Goal: Transaction & Acquisition: Subscribe to service/newsletter

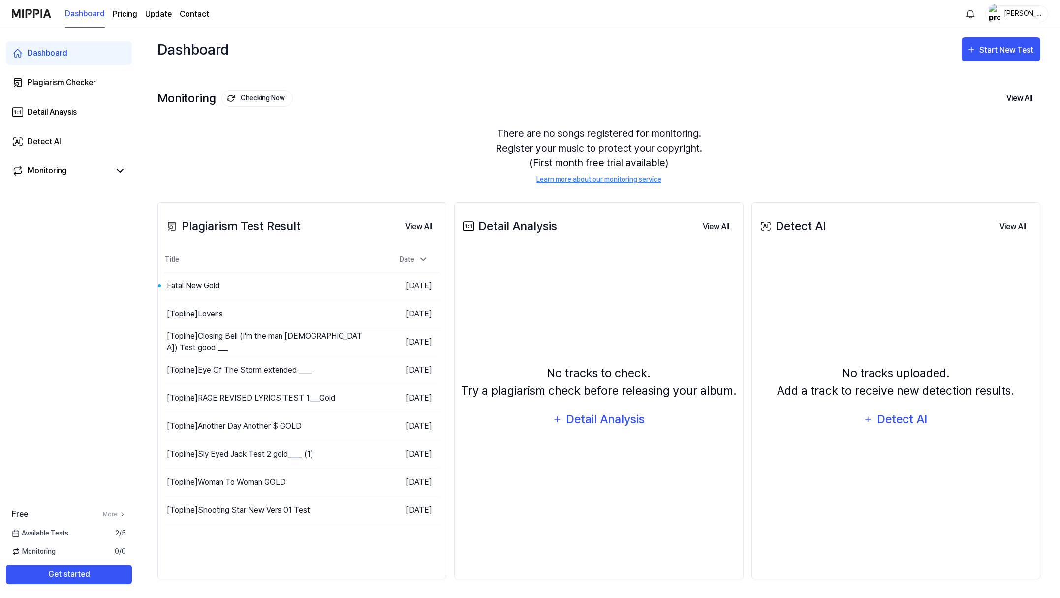
click at [137, 17] on page\) "Pricing" at bounding box center [125, 14] width 25 height 12
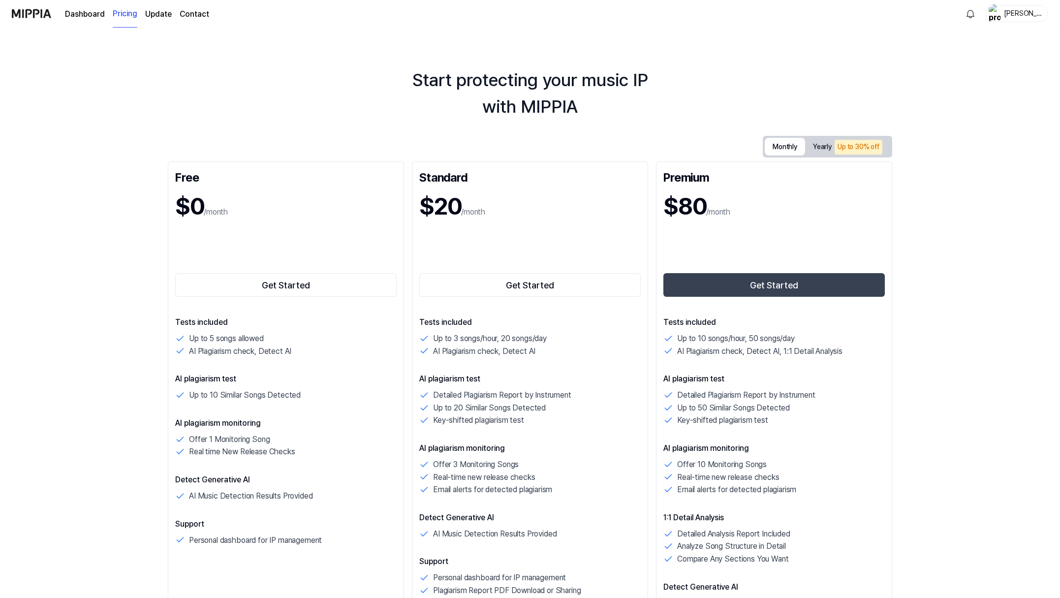
click at [805, 156] on button "Monthly" at bounding box center [785, 147] width 40 height 18
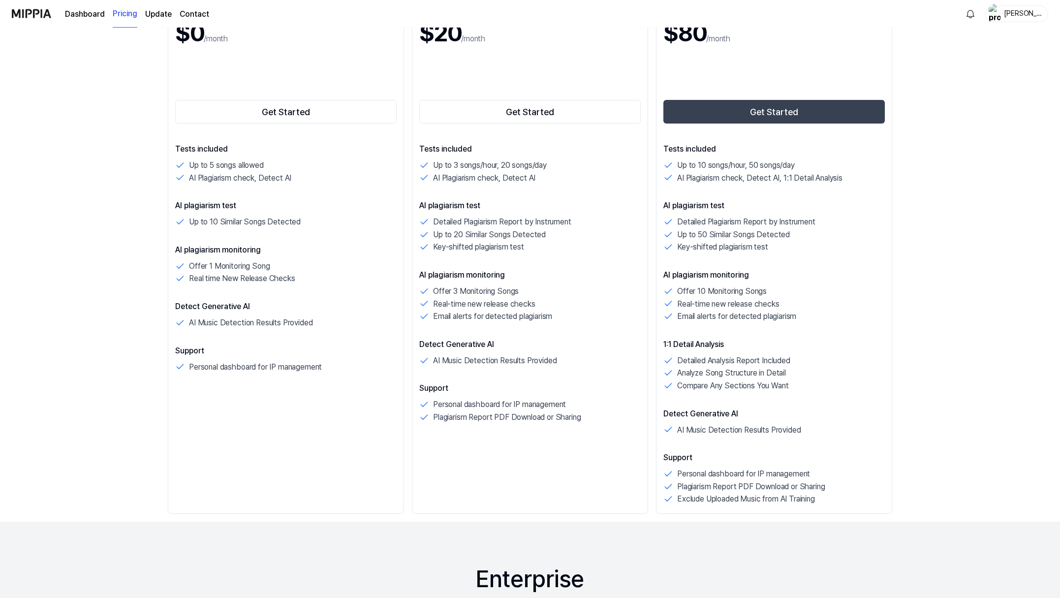
scroll to position [48, 0]
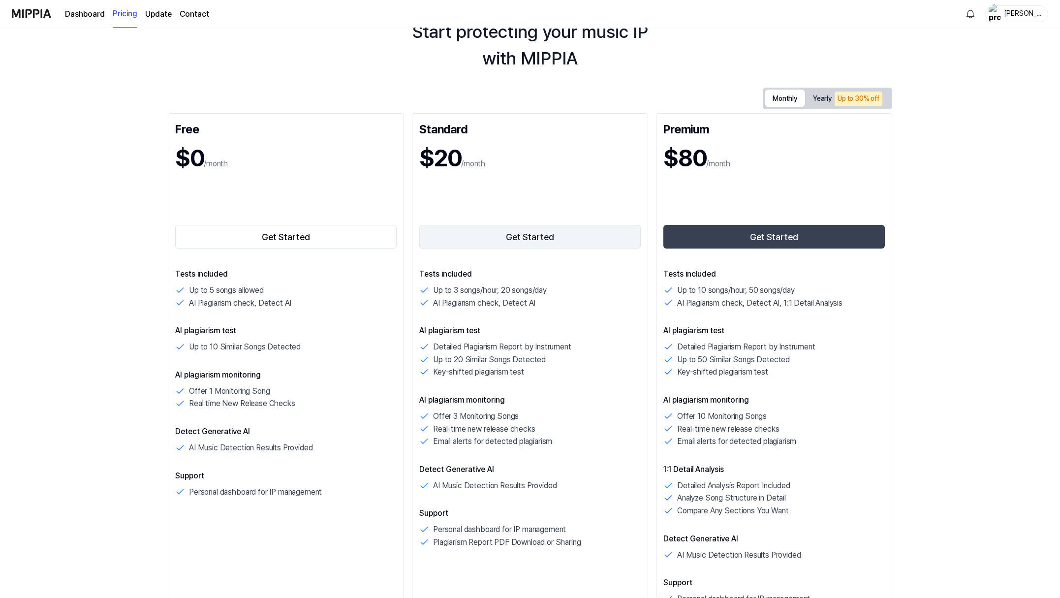
click at [528, 249] on button "Get Started" at bounding box center [529, 237] width 221 height 24
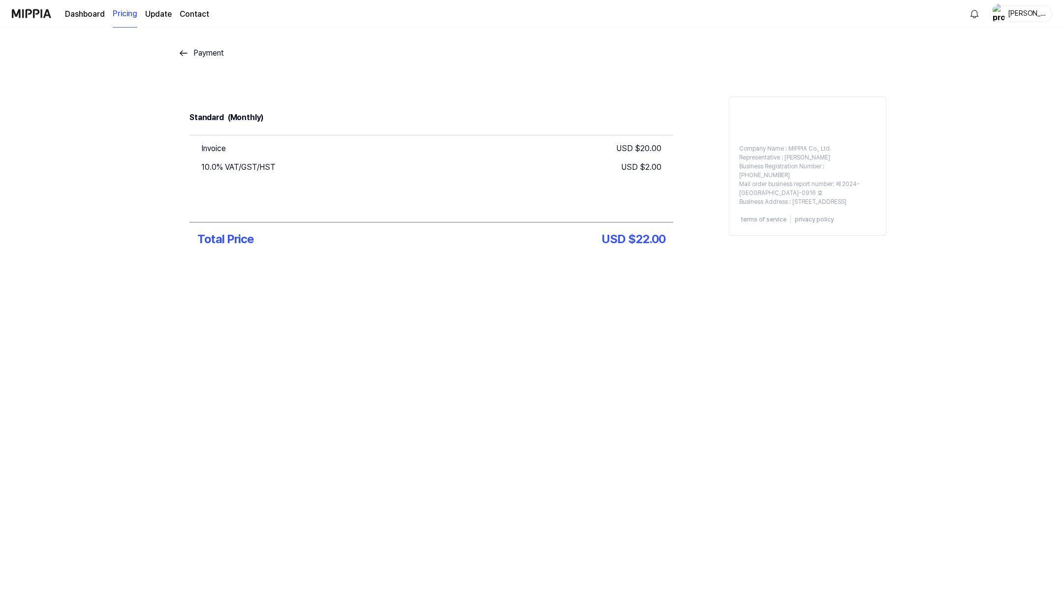
click at [178, 59] on img at bounding box center [184, 53] width 12 height 12
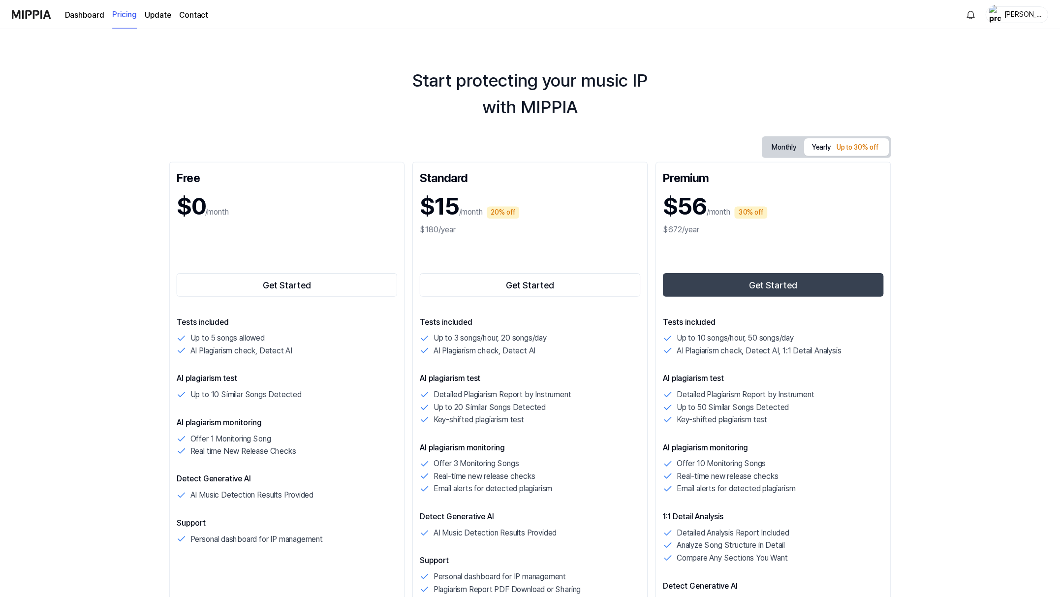
scroll to position [48, 0]
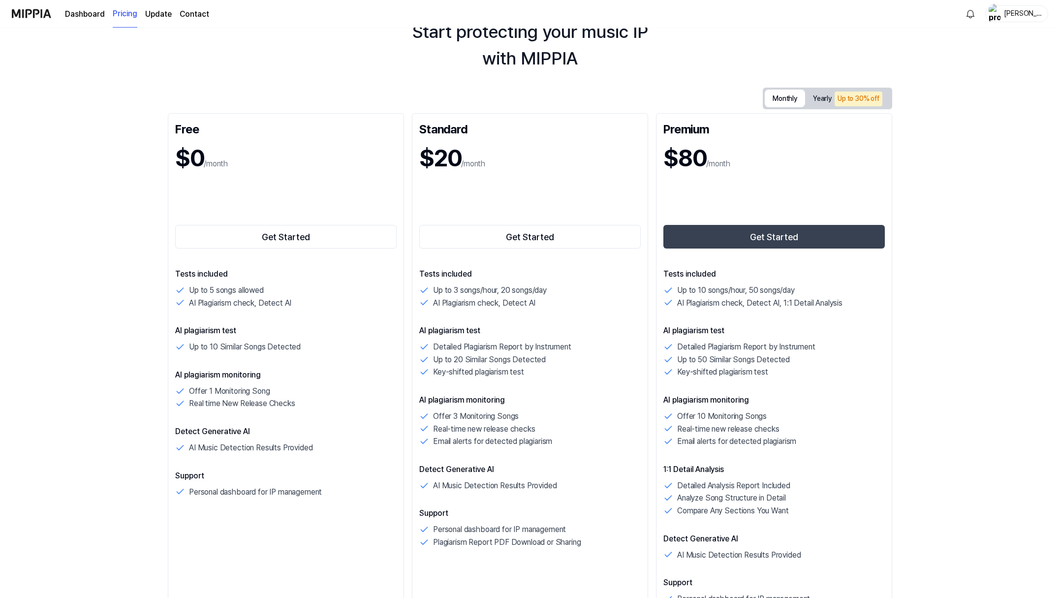
click at [805, 107] on button "Monthly" at bounding box center [785, 99] width 40 height 18
click at [542, 249] on button "Get Started" at bounding box center [529, 237] width 221 height 24
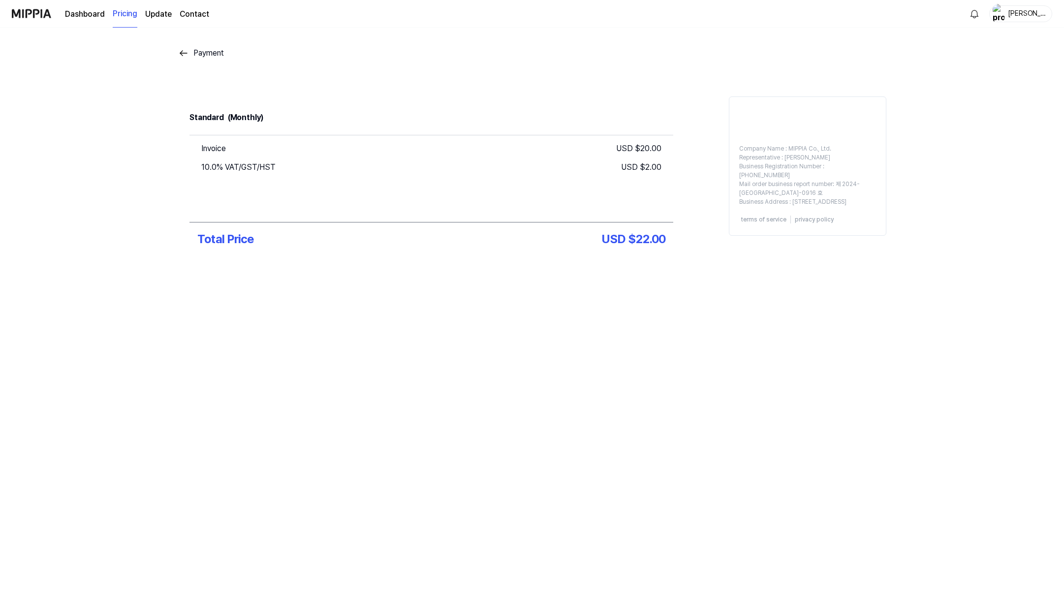
click at [650, 248] on div "USD $ 22.00" at bounding box center [633, 239] width 63 height 18
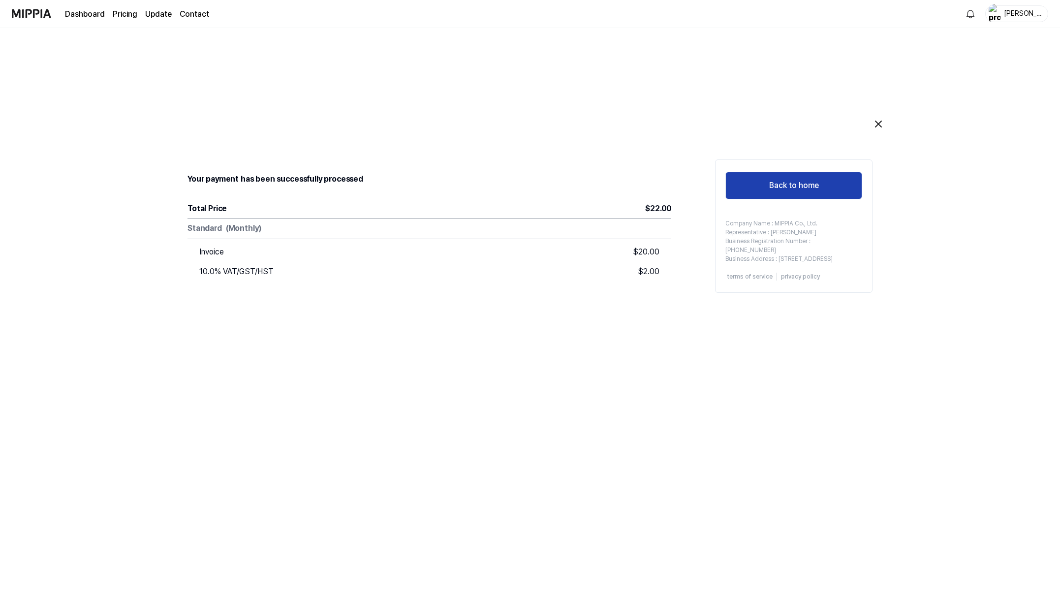
click at [862, 199] on button "Back to home" at bounding box center [793, 186] width 137 height 28
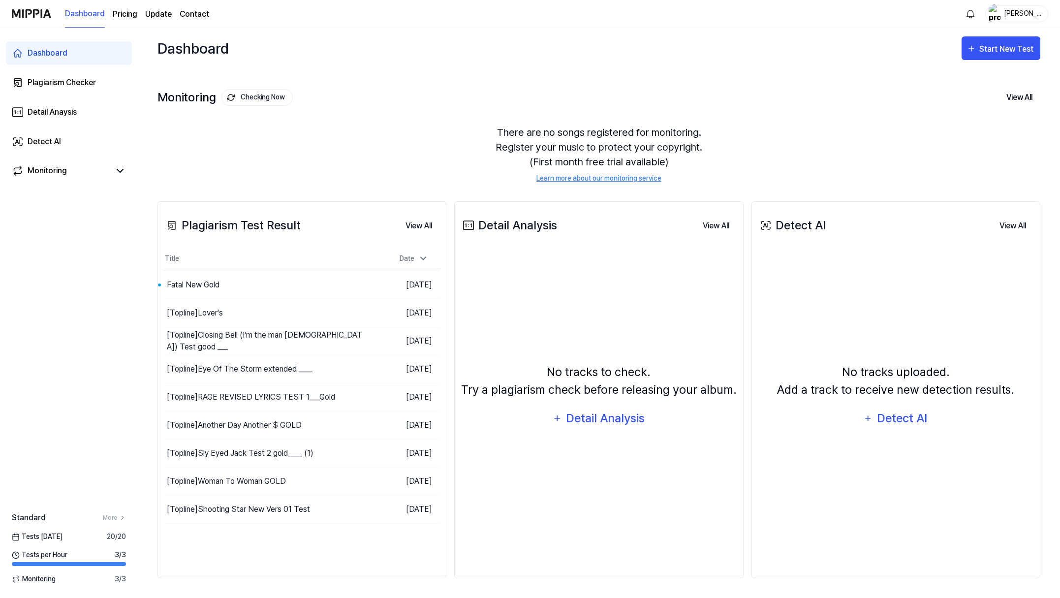
scroll to position [96, 0]
